Goal: Task Accomplishment & Management: Use online tool/utility

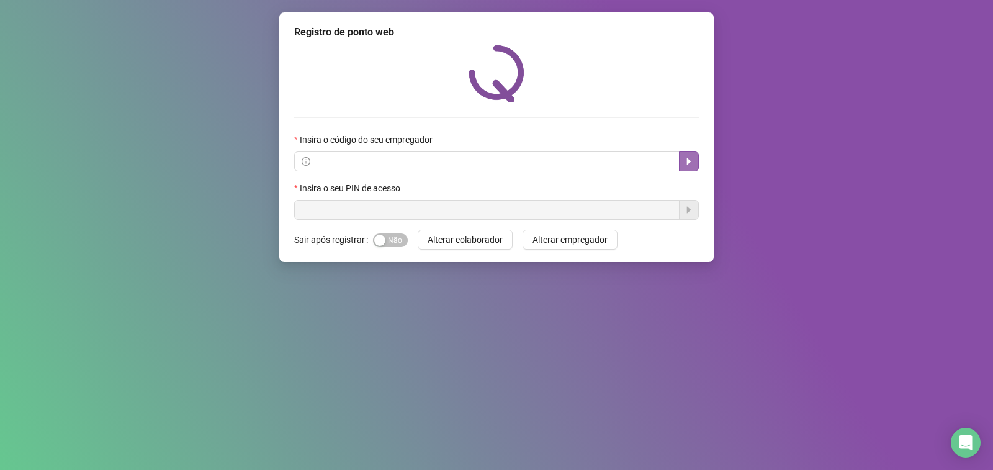
click at [690, 168] on button "button" at bounding box center [689, 161] width 20 height 20
